Goal: Task Accomplishment & Management: Use online tool/utility

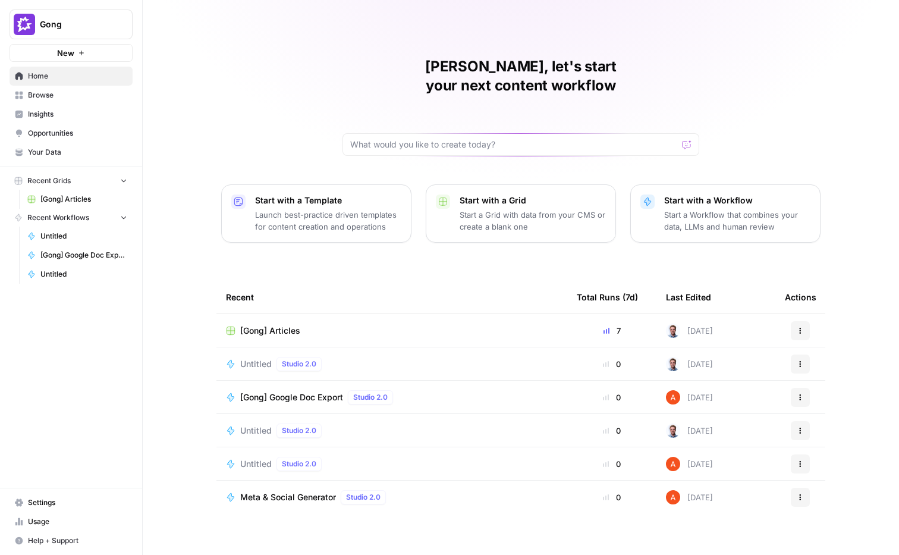
click at [339, 256] on div "[PERSON_NAME], let's start your next content workflow Start with a Template Lau…" at bounding box center [521, 283] width 757 height 566
